Goal: Task Accomplishment & Management: Manage account settings

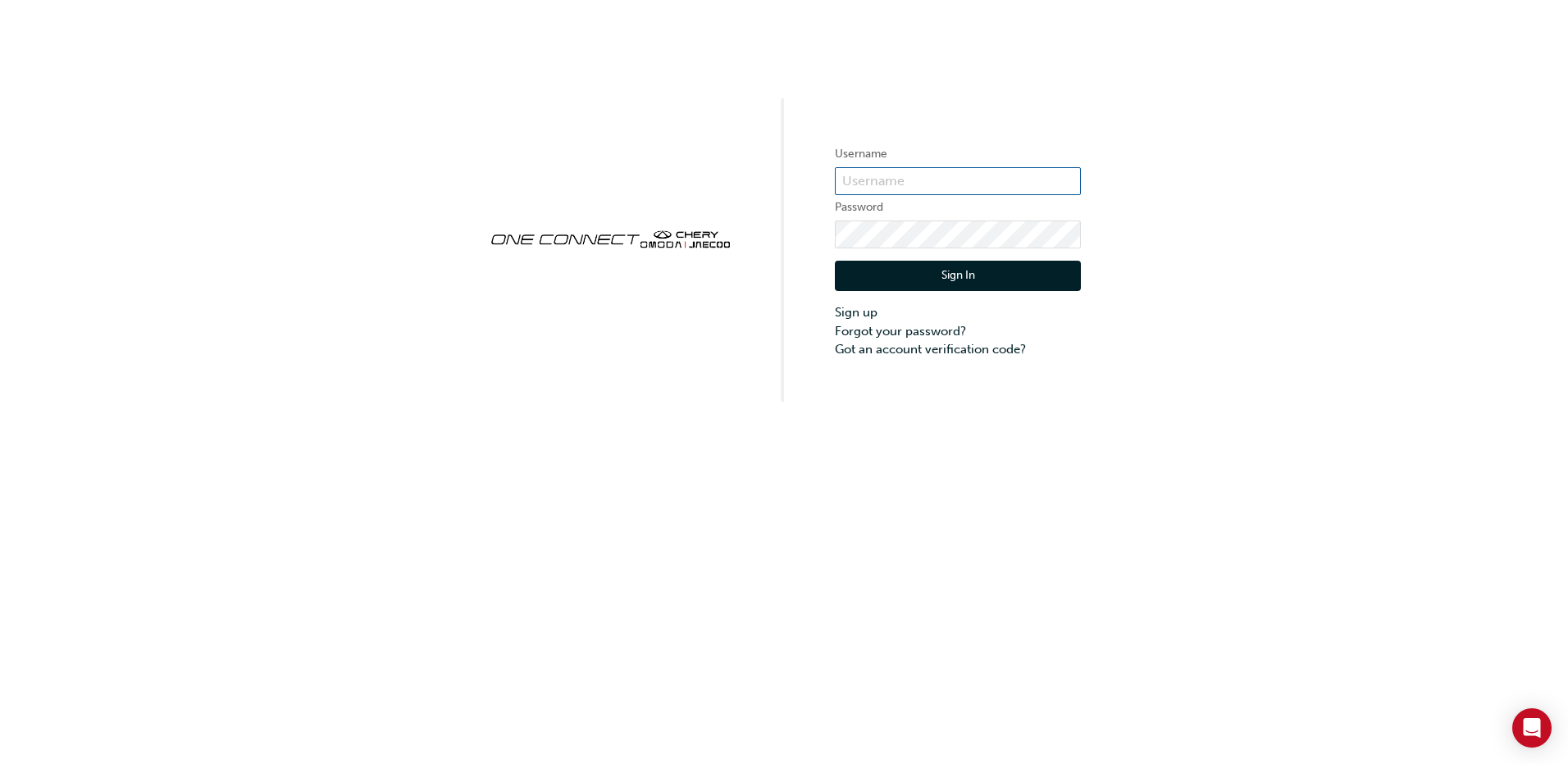
click at [905, 179] on input "text" at bounding box center [957, 181] width 246 height 28
type input "scott.davis@peterwarren.com.au"
click at [1192, 121] on div "Username scott.davis@peterwarren.com.au Password Sign In Sign up Forgot your pa…" at bounding box center [784, 200] width 1568 height 402
click at [933, 181] on input "text" at bounding box center [957, 181] width 246 height 28
click at [607, 447] on div "Username Password Sign In Sign up Forgot your password? Got an account verifica…" at bounding box center [784, 382] width 1568 height 764
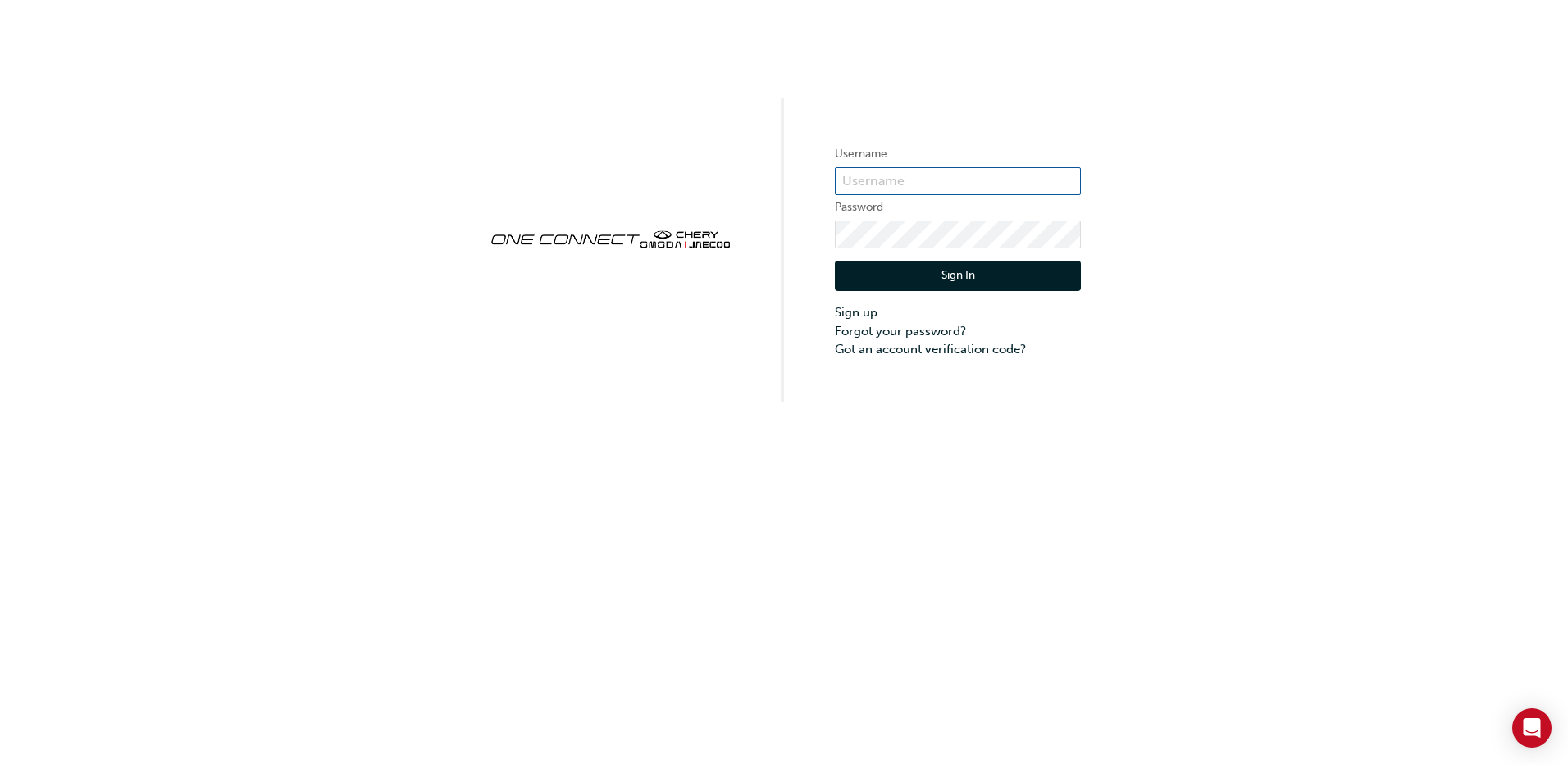
click at [985, 181] on input "text" at bounding box center [957, 181] width 246 height 28
type input "O"
click at [928, 179] on input "text" at bounding box center [957, 181] width 246 height 28
type input "O"
type input "ojau267"
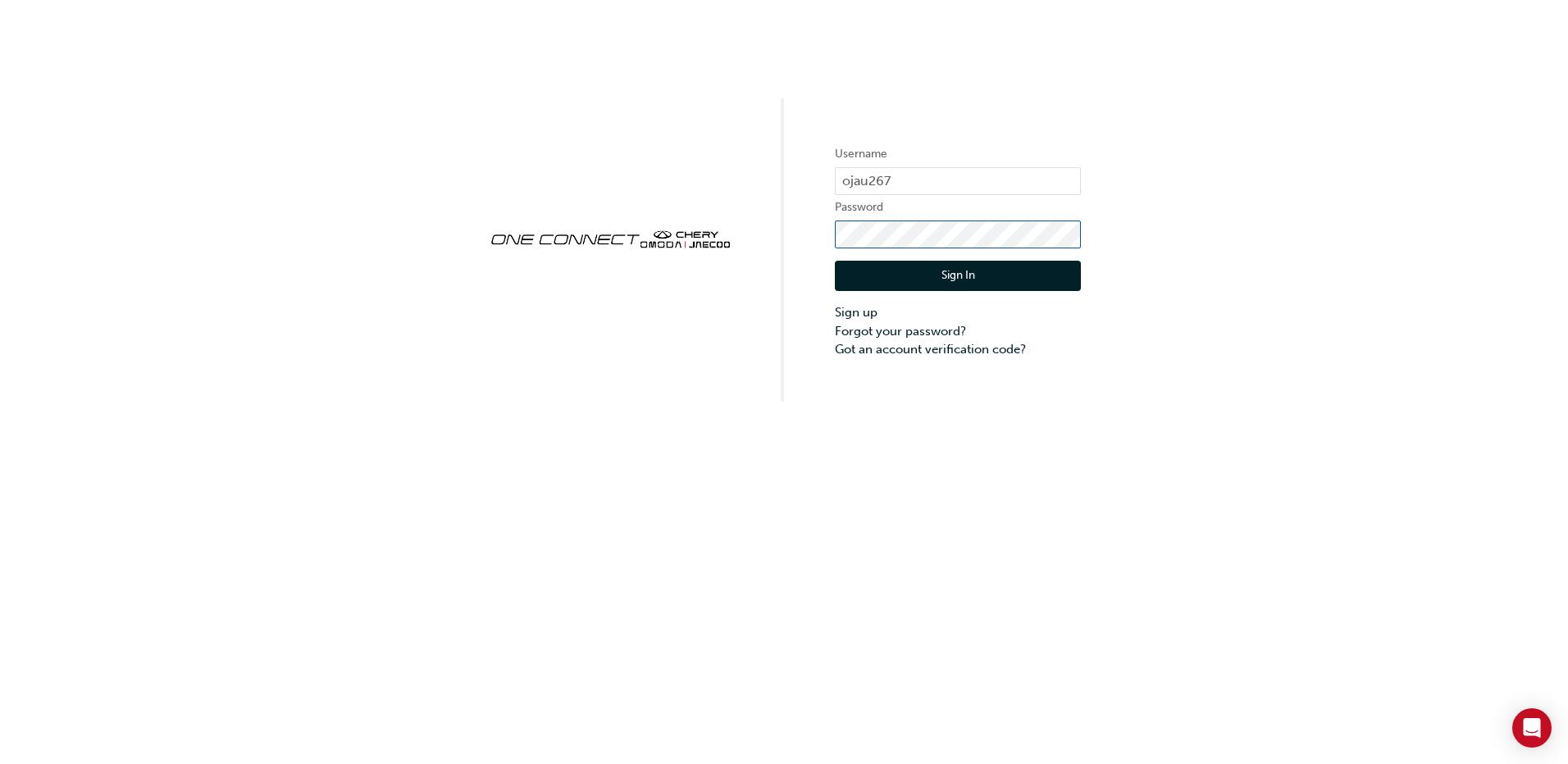
click at [752, 259] on div "Username ojau267 Password Sign In Sign up Forgot your password? Got an account …" at bounding box center [784, 200] width 1568 height 402
click at [952, 273] on button "Sign In" at bounding box center [957, 277] width 246 height 31
